Goal: Task Accomplishment & Management: Manage account settings

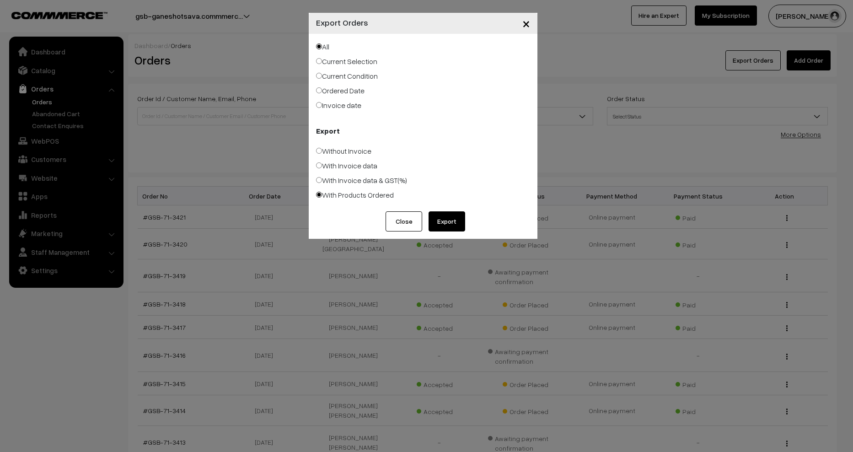
click at [397, 225] on button "Close" at bounding box center [404, 221] width 37 height 20
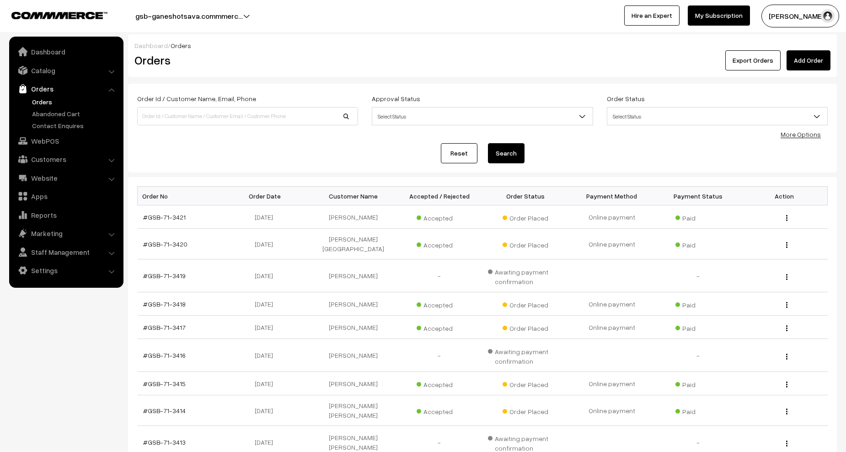
click at [47, 102] on link "Orders" at bounding box center [75, 102] width 91 height 10
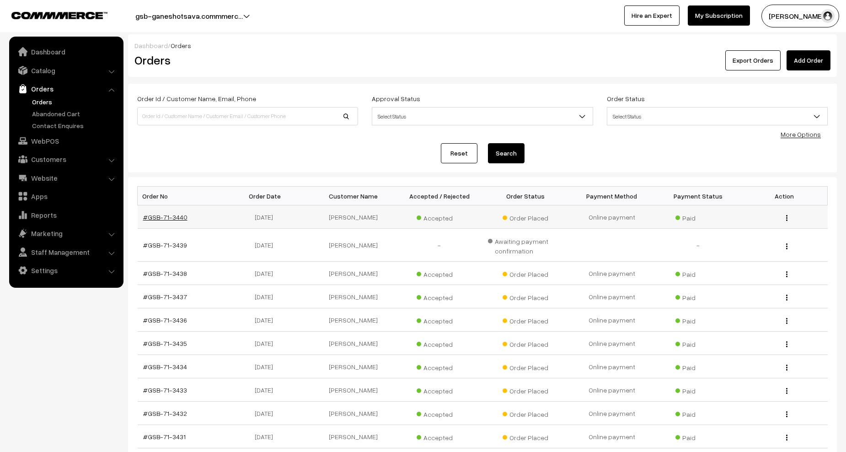
click at [166, 219] on link "#GSB-71-3440" at bounding box center [165, 217] width 44 height 8
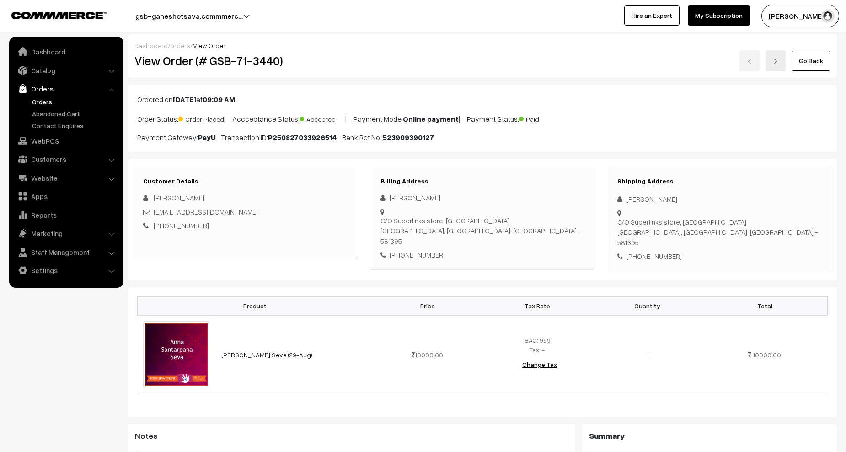
click at [40, 104] on link "Orders" at bounding box center [75, 102] width 91 height 10
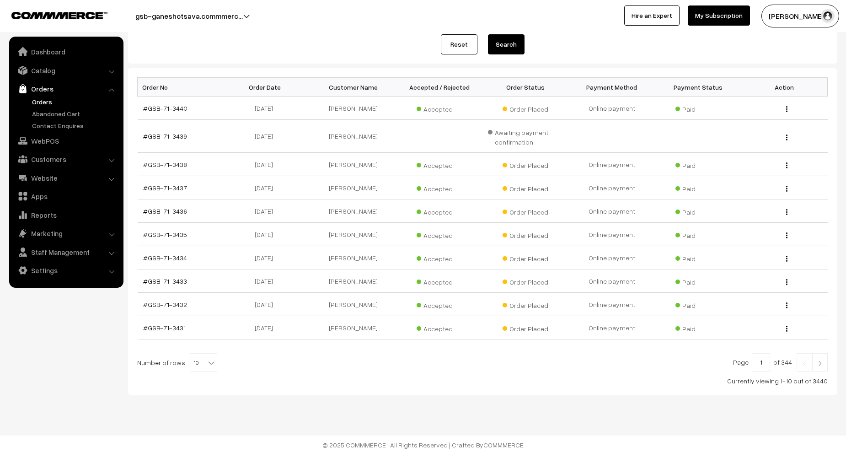
scroll to position [111, 0]
